Goal: Transaction & Acquisition: Purchase product/service

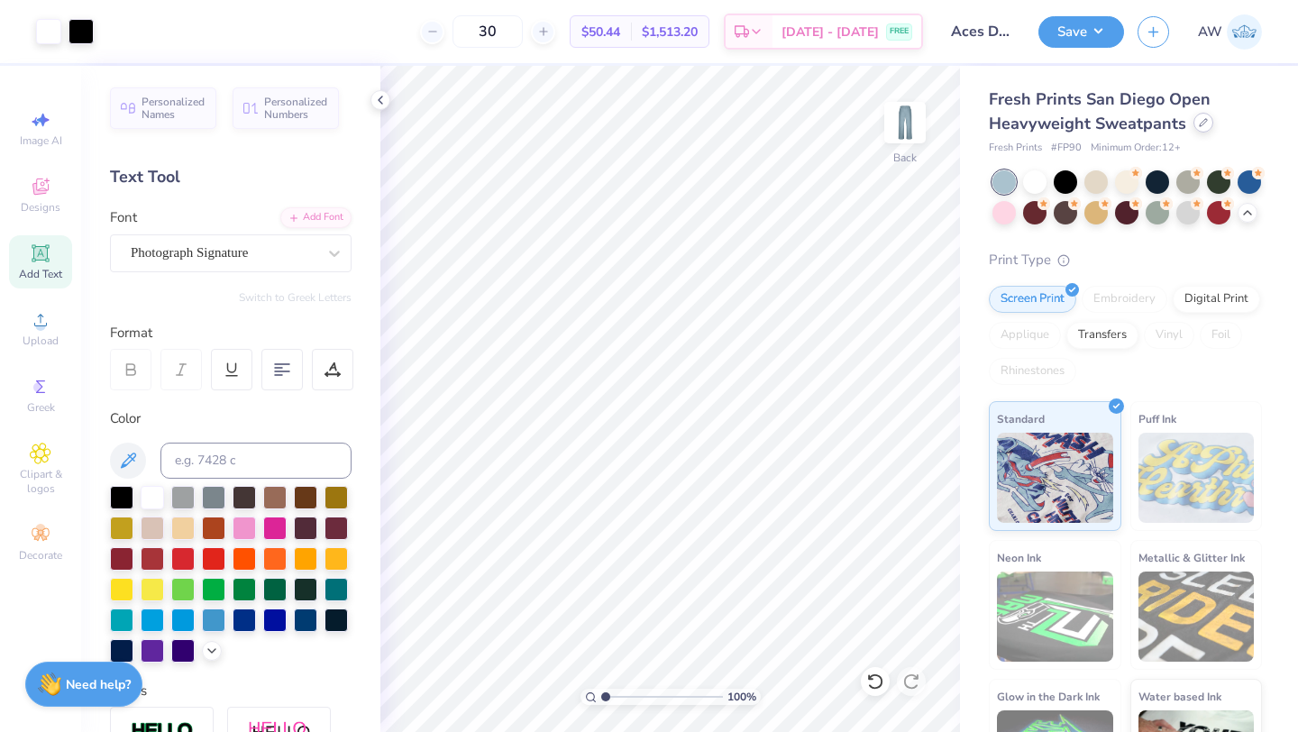
click at [1200, 132] on div "Fresh Prints San Diego Open Heavyweight Sweatpants" at bounding box center [1125, 111] width 273 height 49
click at [1201, 123] on icon at bounding box center [1203, 122] width 9 height 9
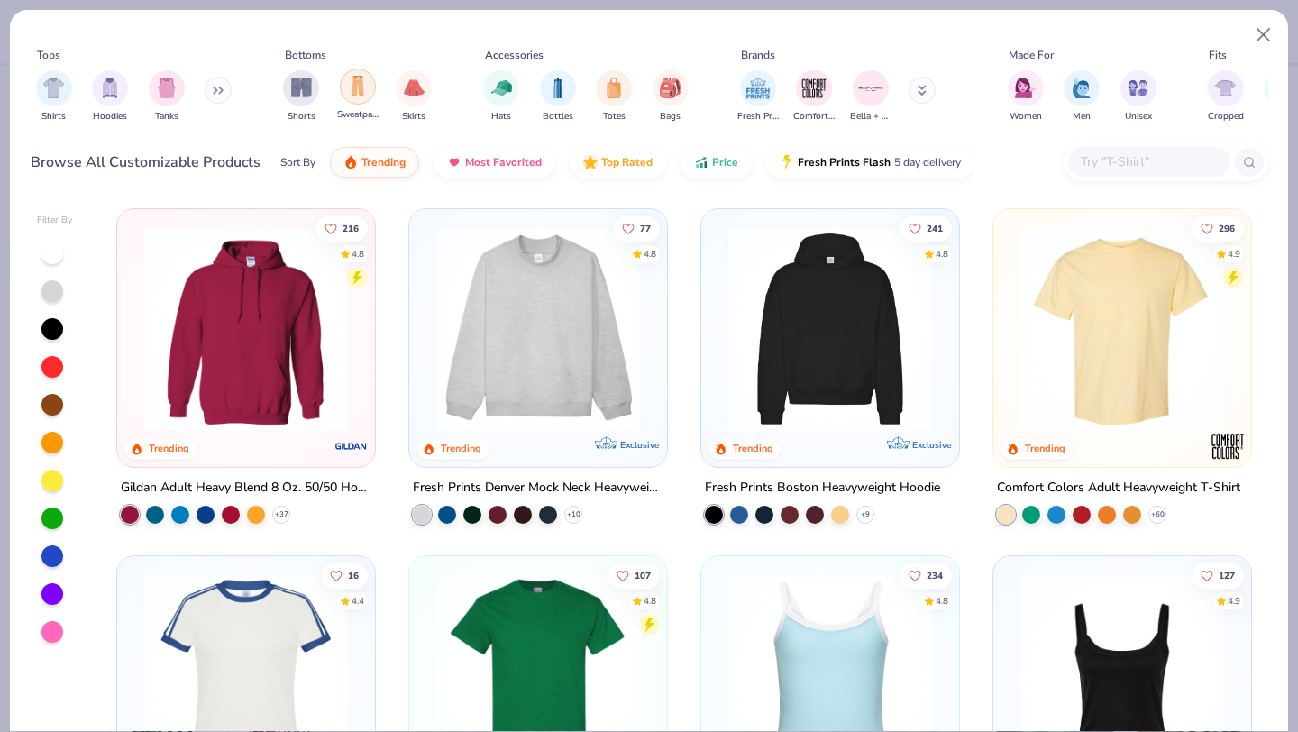
click at [359, 101] on div "filter for Sweatpants" at bounding box center [358, 86] width 36 height 36
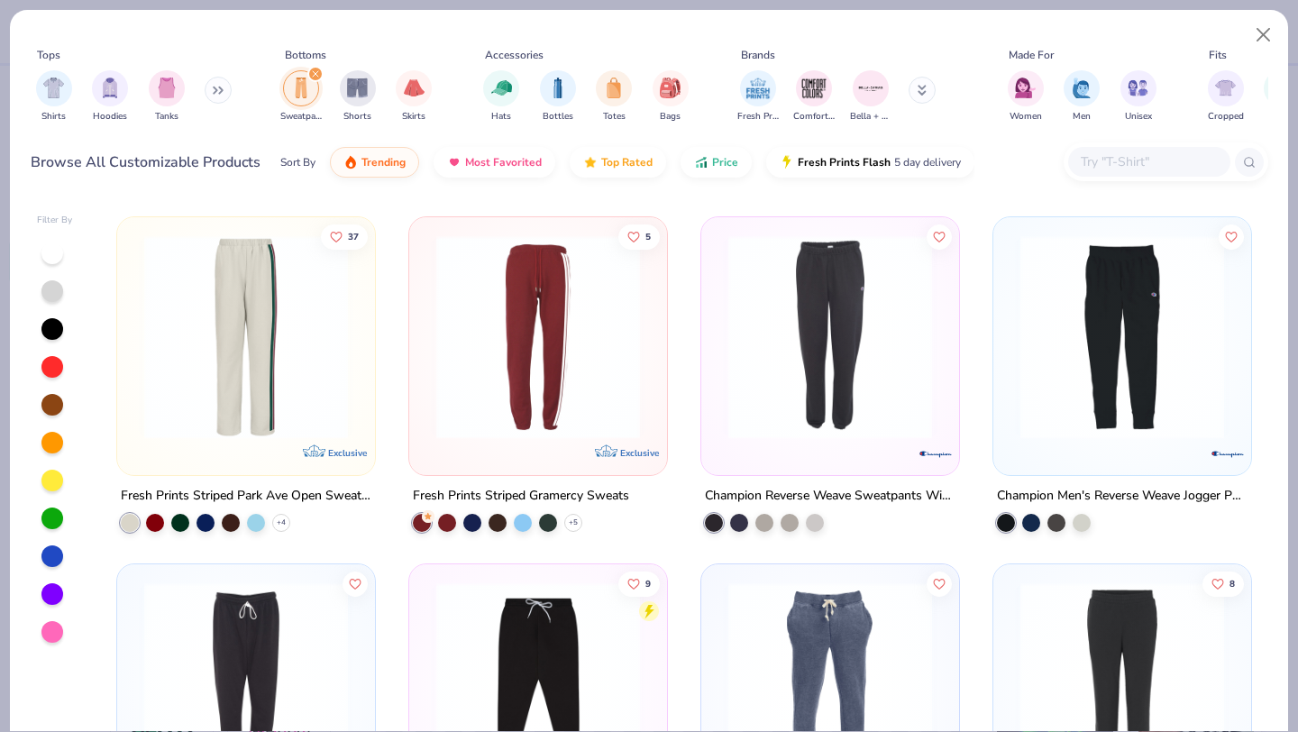
scroll to position [1726, 0]
click at [292, 379] on img at bounding box center [246, 337] width 222 height 204
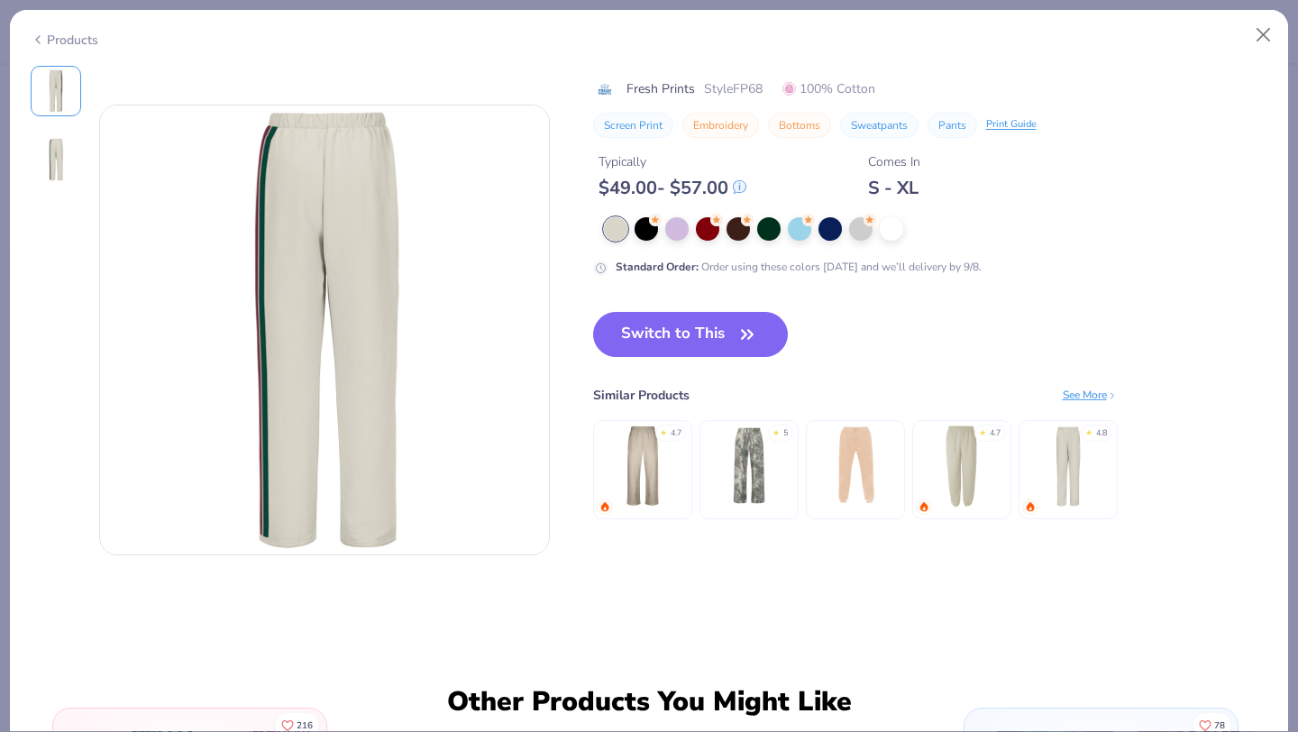
scroll to position [29, 0]
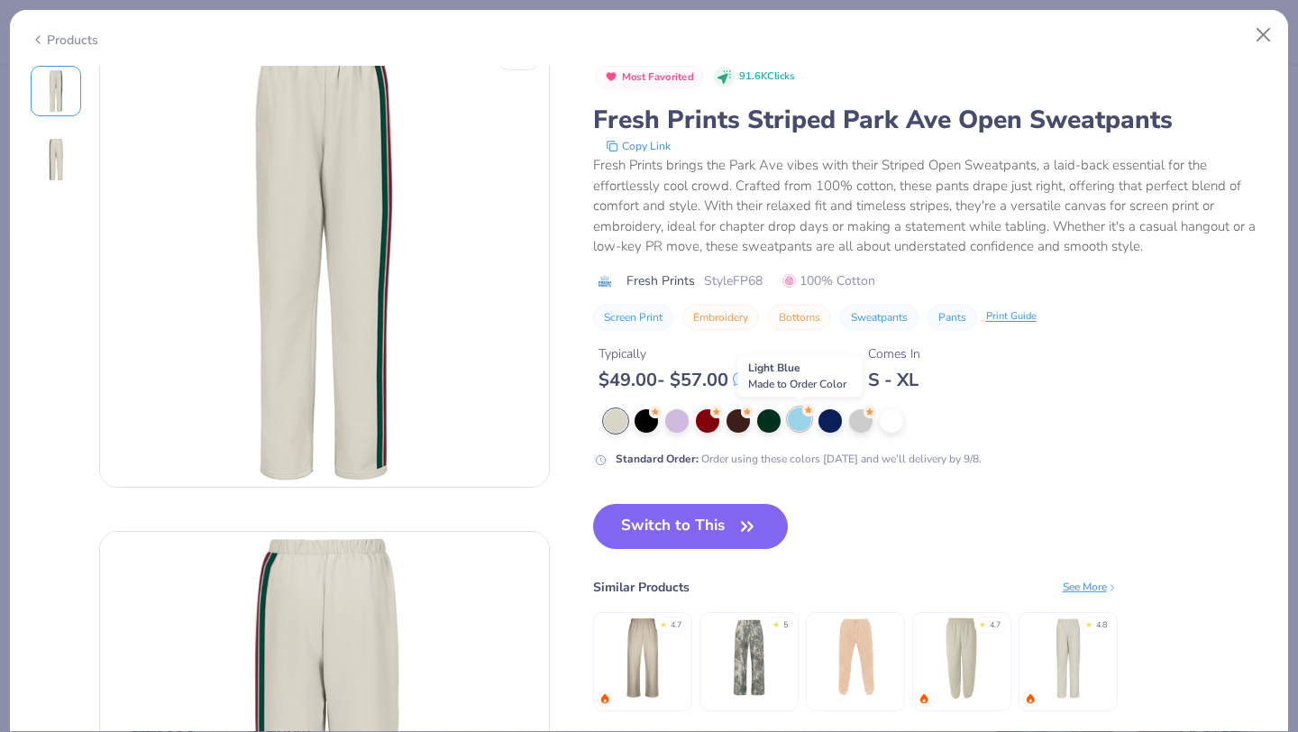
click at [801, 423] on div at bounding box center [799, 418] width 23 height 23
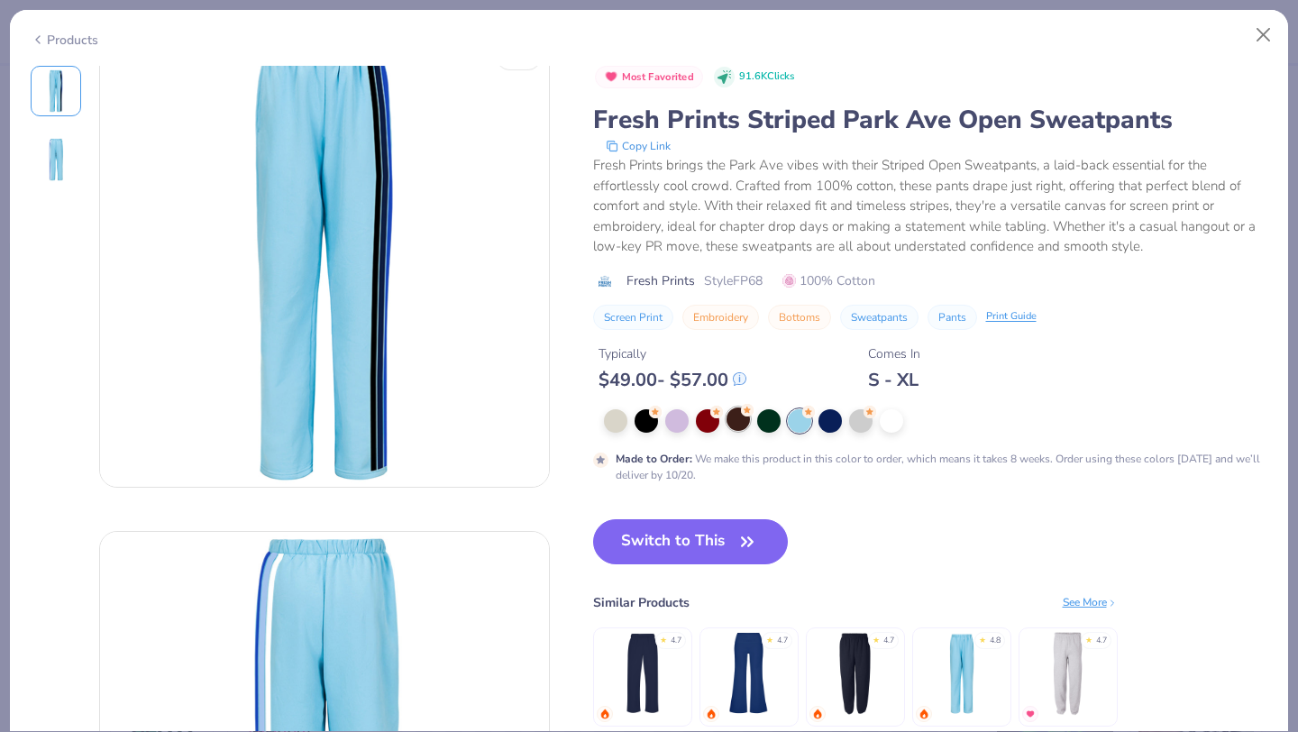
click at [739, 427] on div at bounding box center [737, 418] width 23 height 23
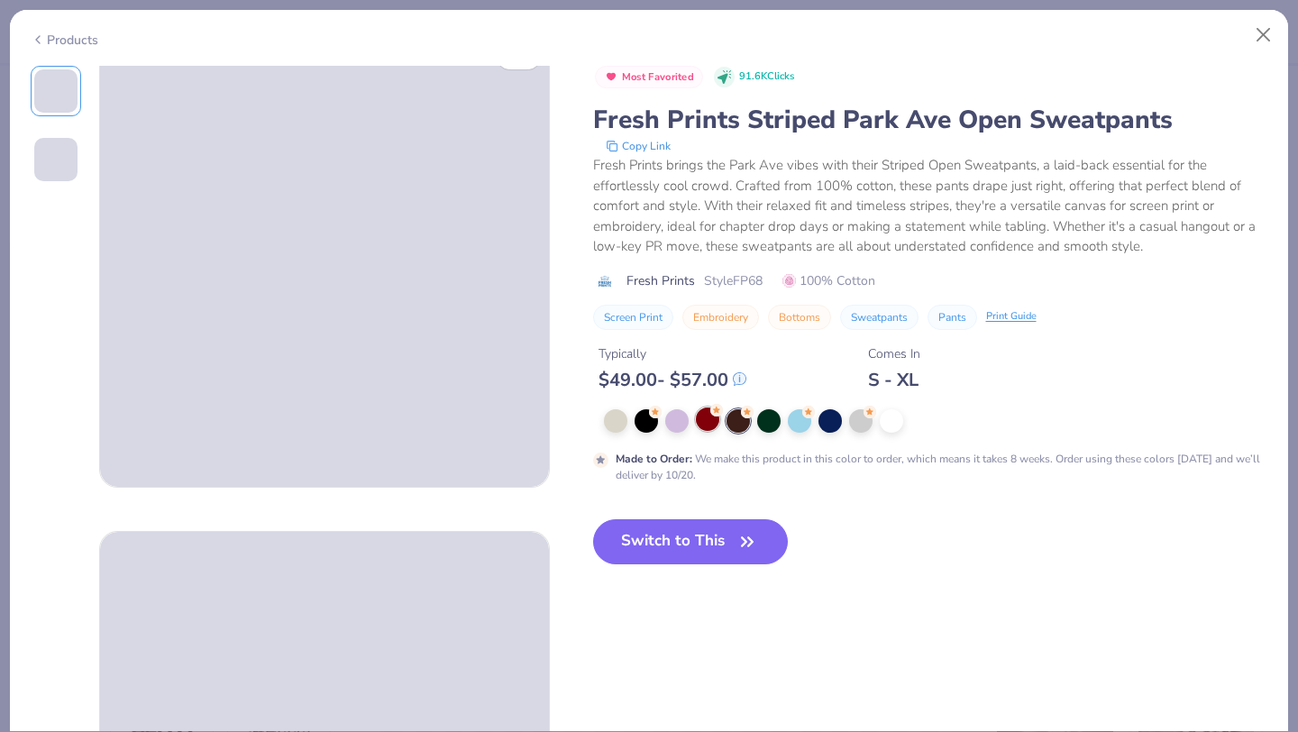
click at [702, 424] on div at bounding box center [707, 418] width 23 height 23
click at [678, 424] on div at bounding box center [676, 418] width 23 height 23
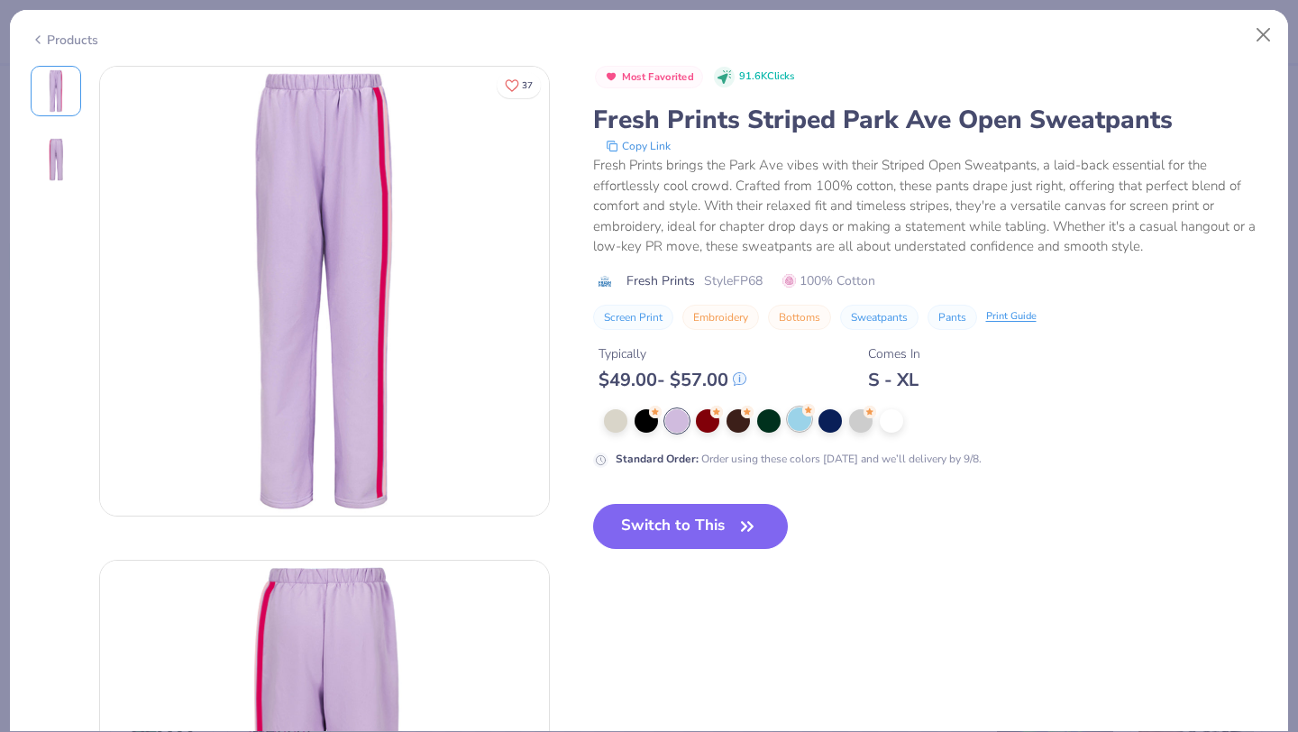
click at [807, 419] on div at bounding box center [799, 418] width 23 height 23
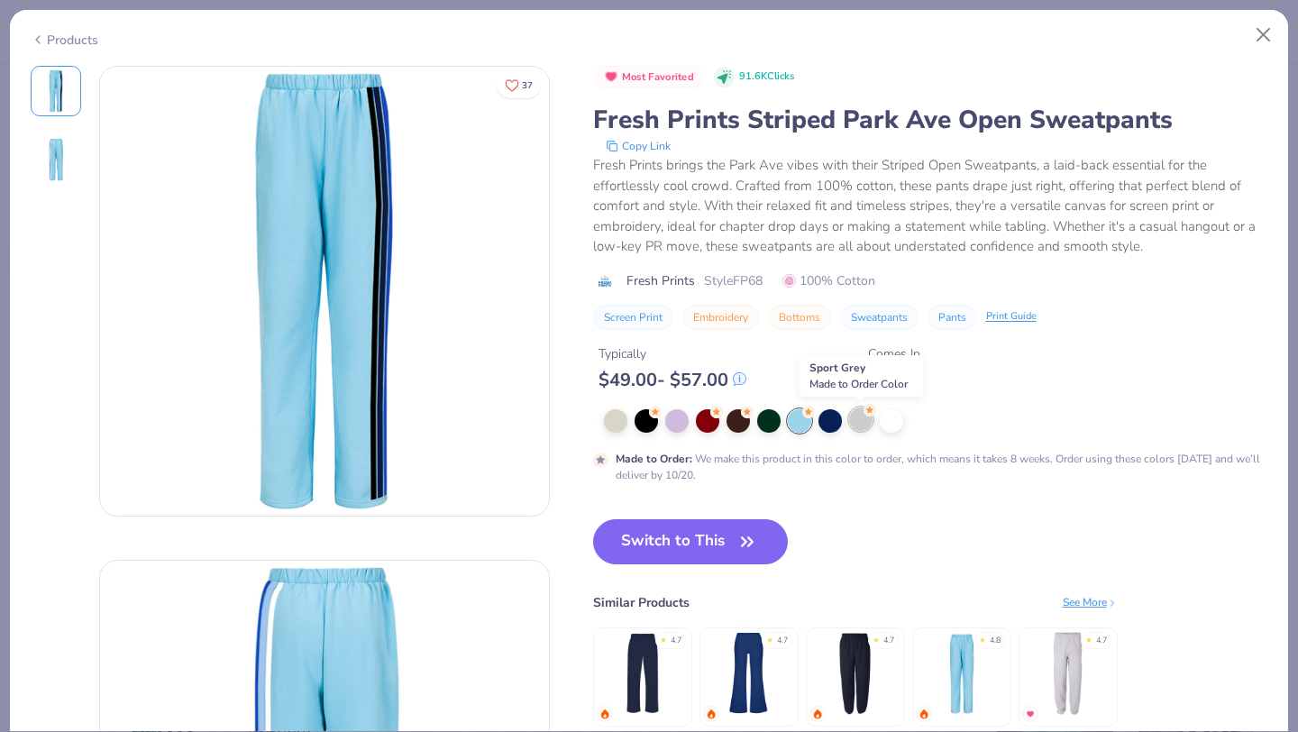
click at [870, 417] on div at bounding box center [860, 418] width 23 height 23
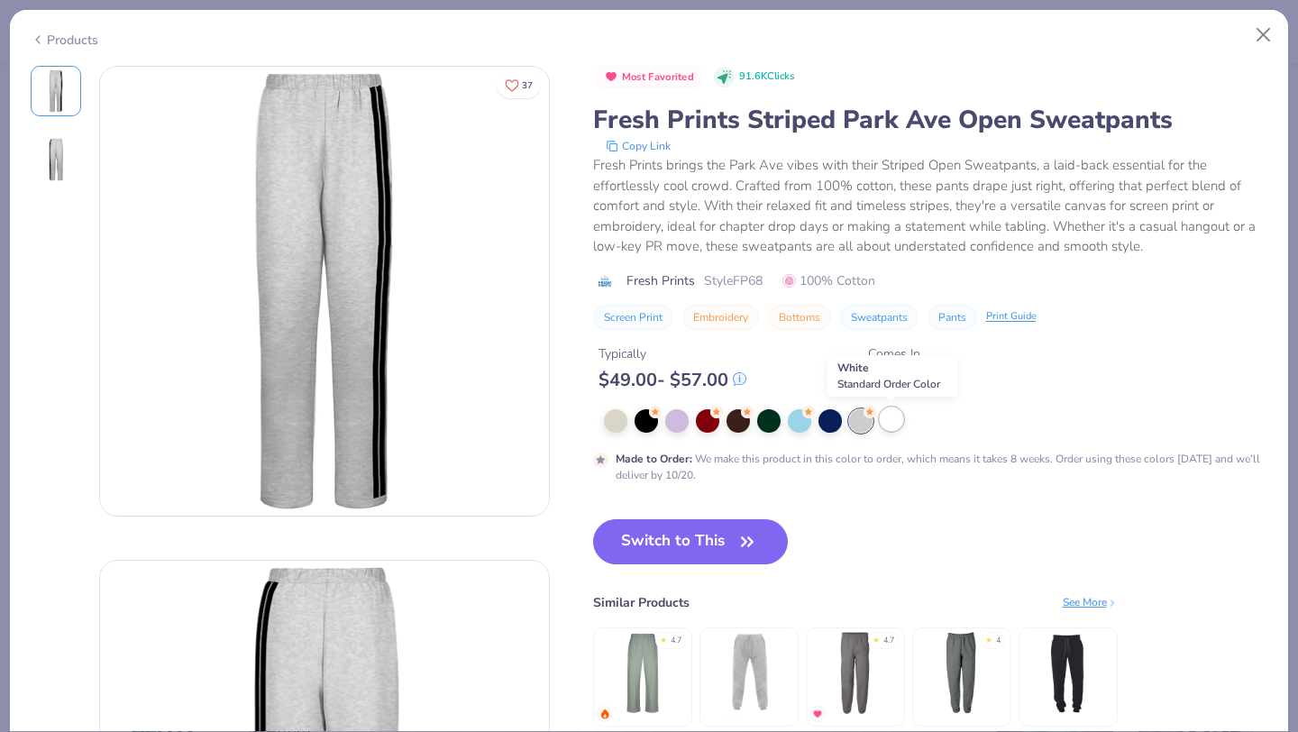
click at [896, 418] on div at bounding box center [891, 418] width 23 height 23
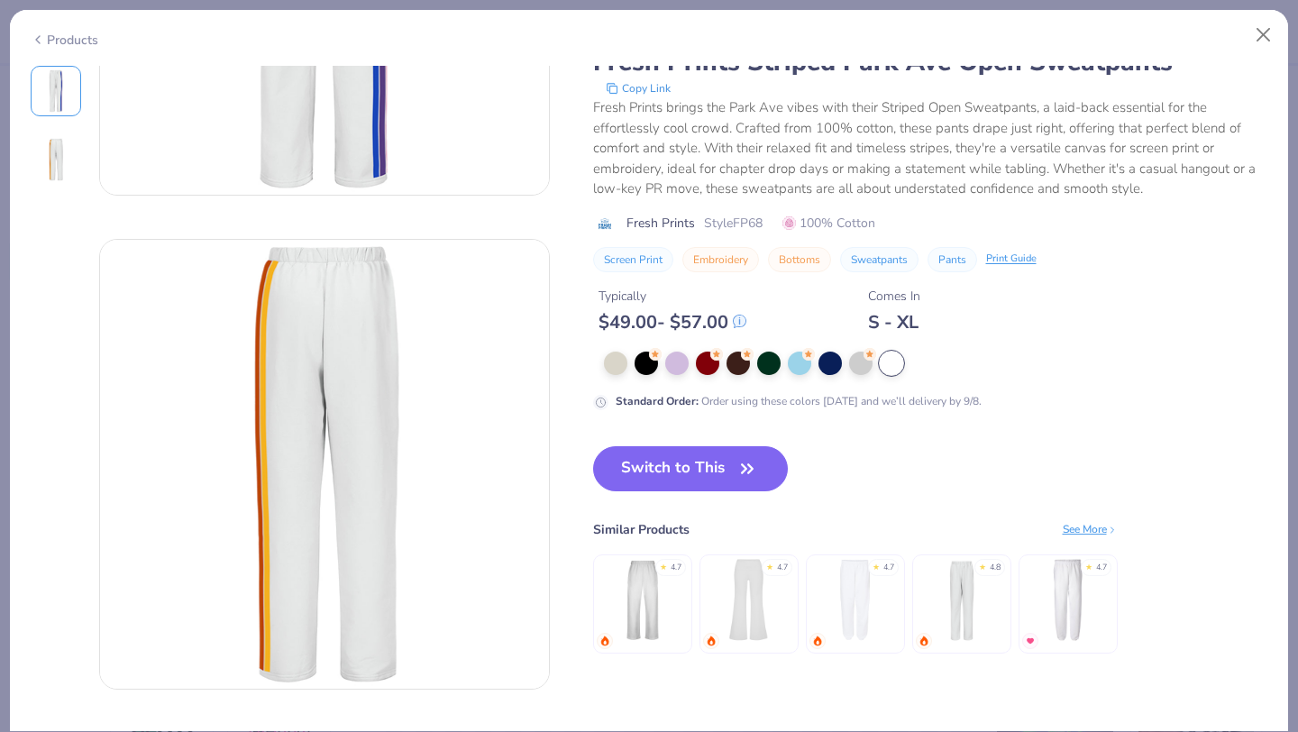
scroll to position [396, 0]
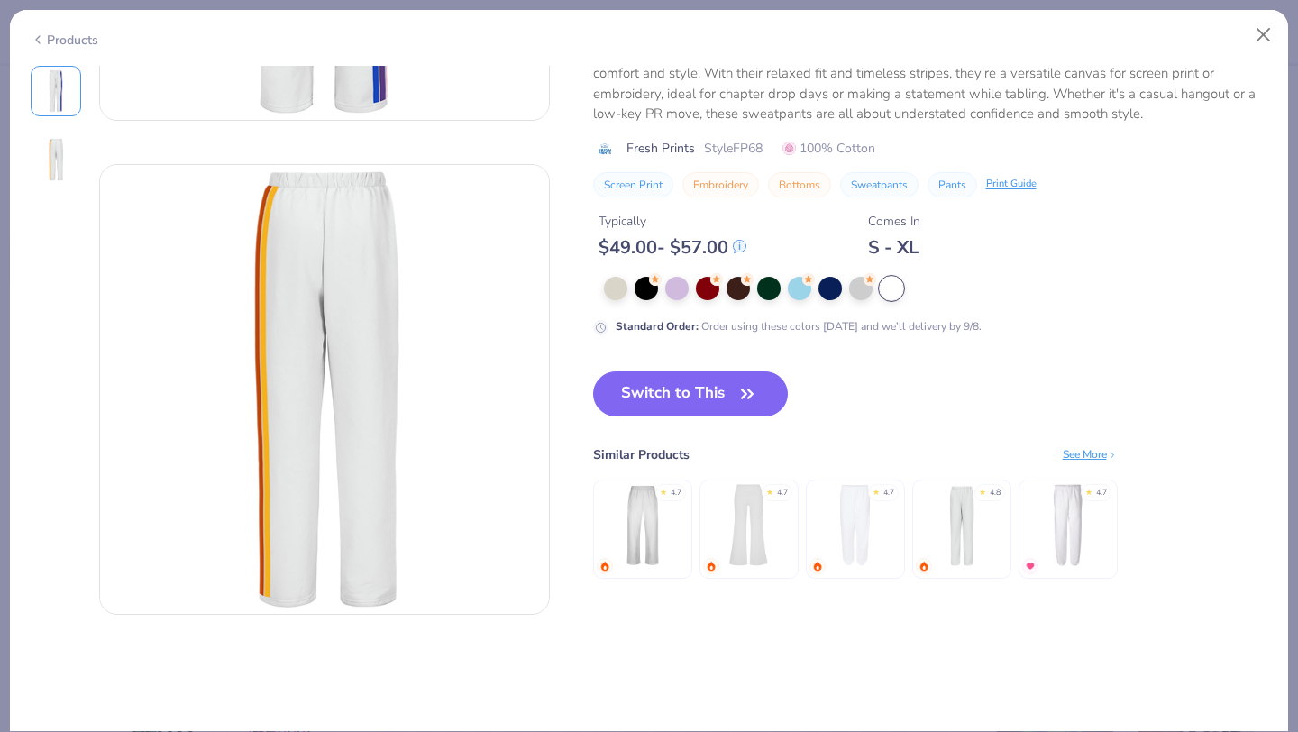
click at [1089, 453] on div "See More" at bounding box center [1090, 454] width 55 height 16
